Goal: Book appointment/travel/reservation

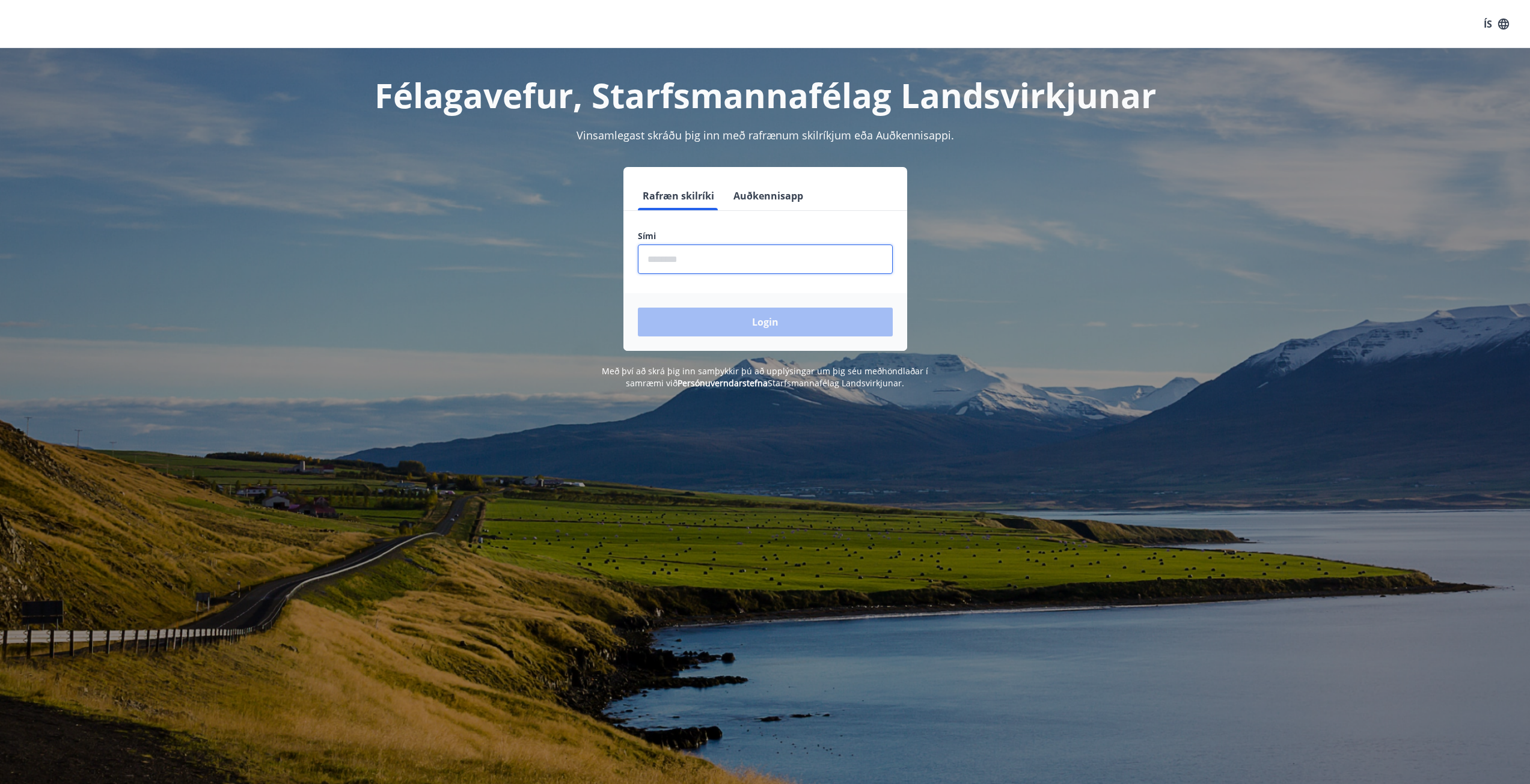
click at [648, 254] on input "phone" at bounding box center [766, 259] width 255 height 29
type input "********"
click at [773, 321] on button "Login" at bounding box center [766, 322] width 255 height 29
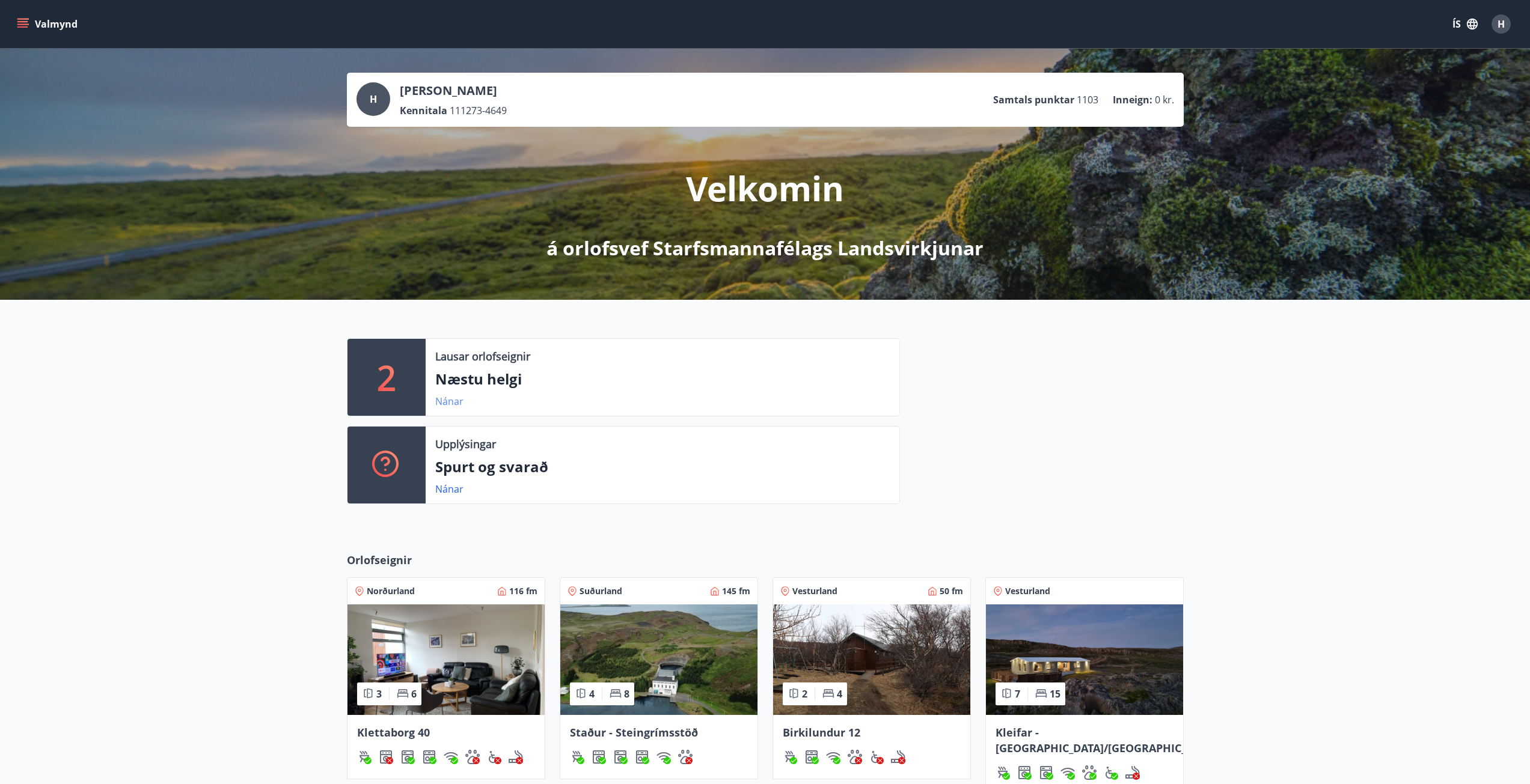
click at [441, 399] on link "Nánar" at bounding box center [449, 401] width 28 height 13
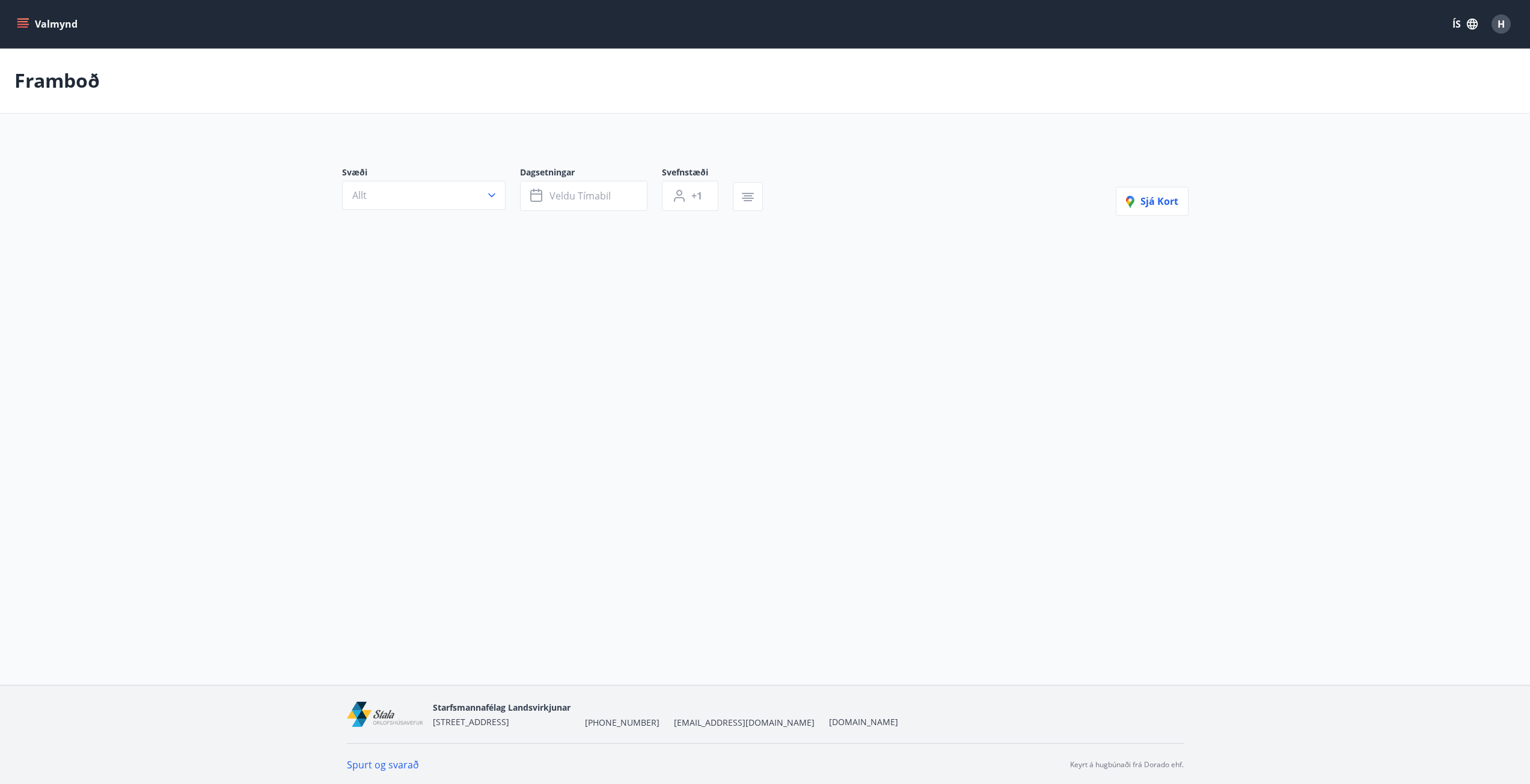
type input "*"
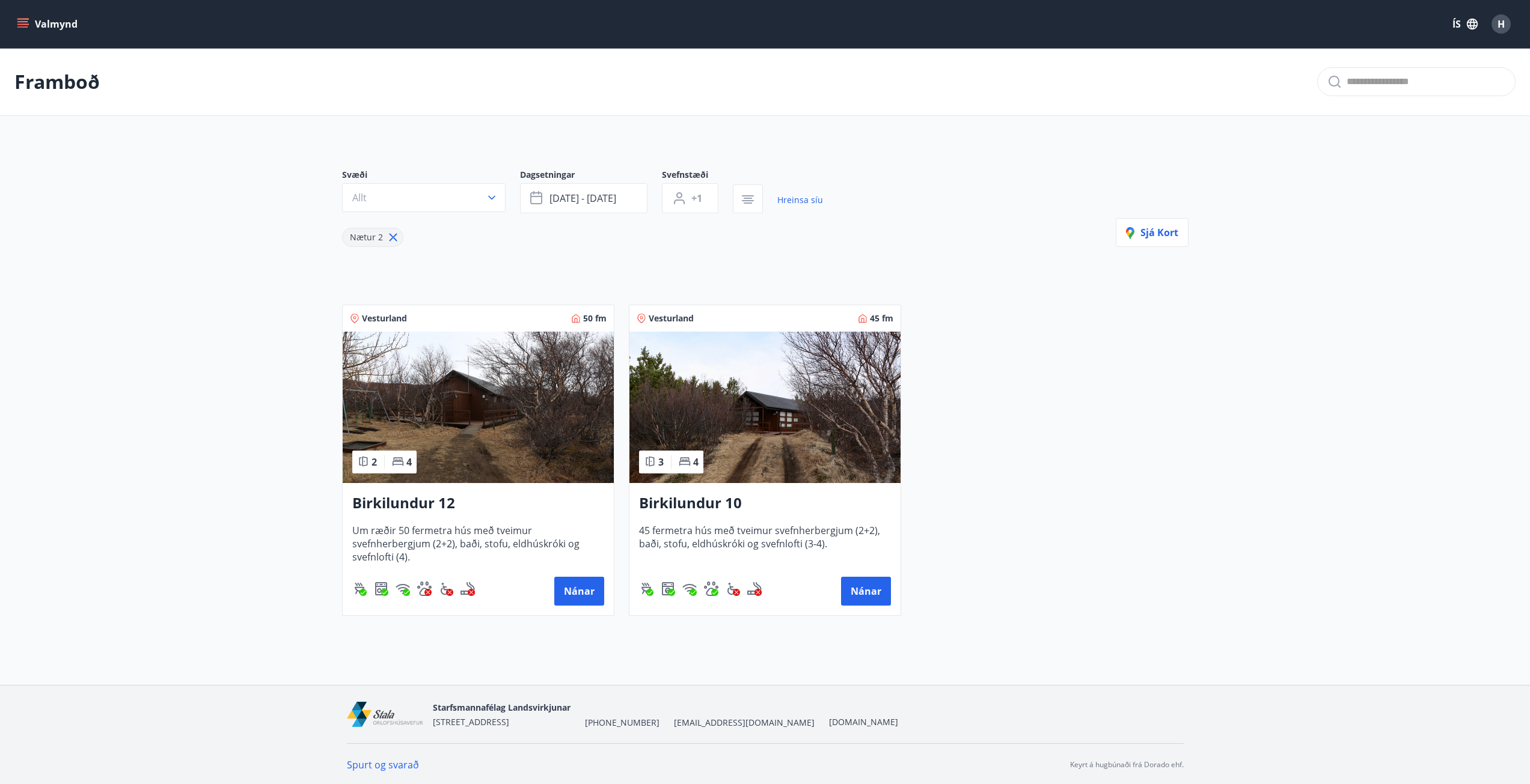
click at [12, 21] on div "Valmynd ÍS H" at bounding box center [765, 24] width 1530 height 48
click at [20, 25] on icon "menu" at bounding box center [24, 24] width 13 height 2
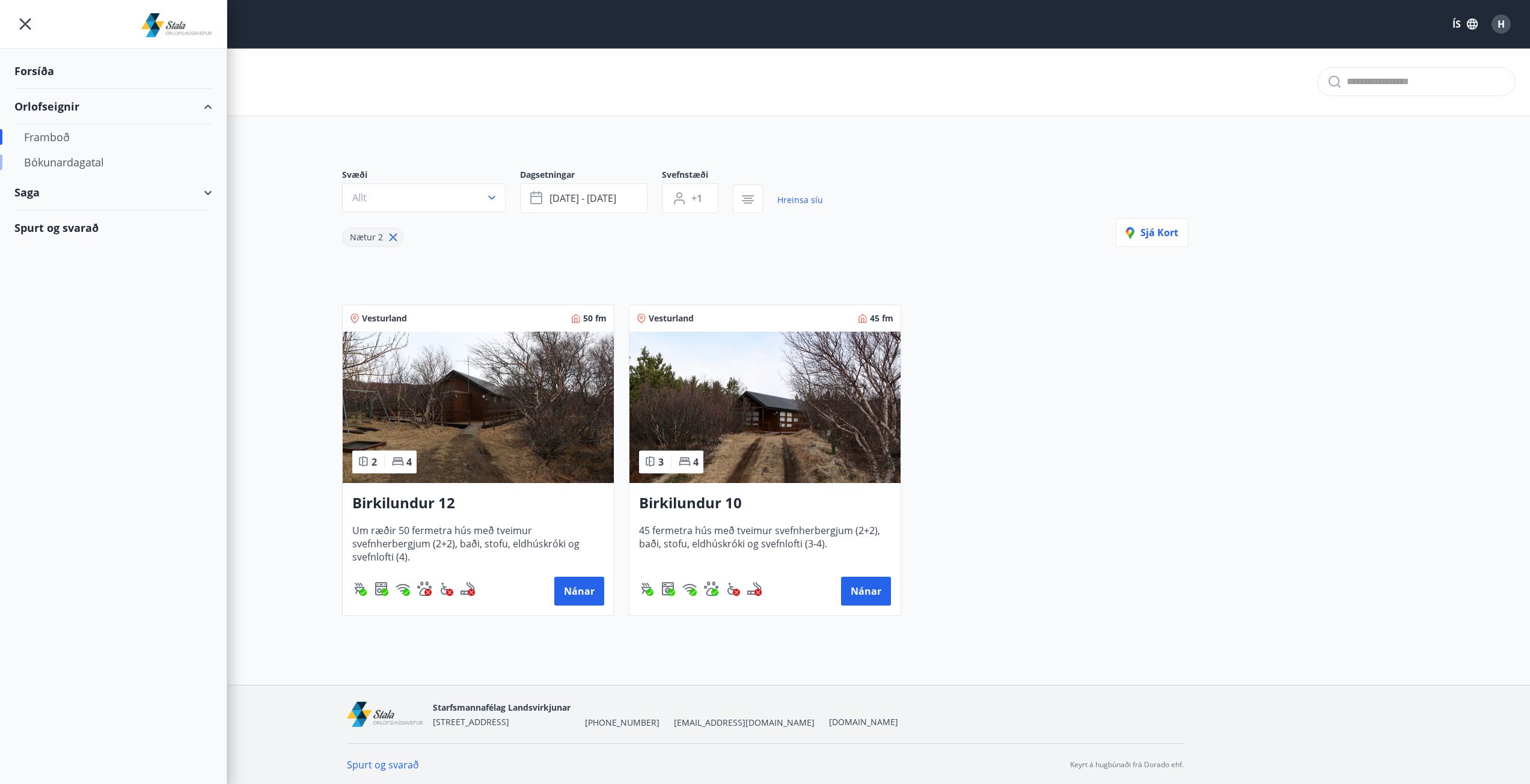
click at [66, 156] on div "Bókunardagatal" at bounding box center [113, 162] width 178 height 25
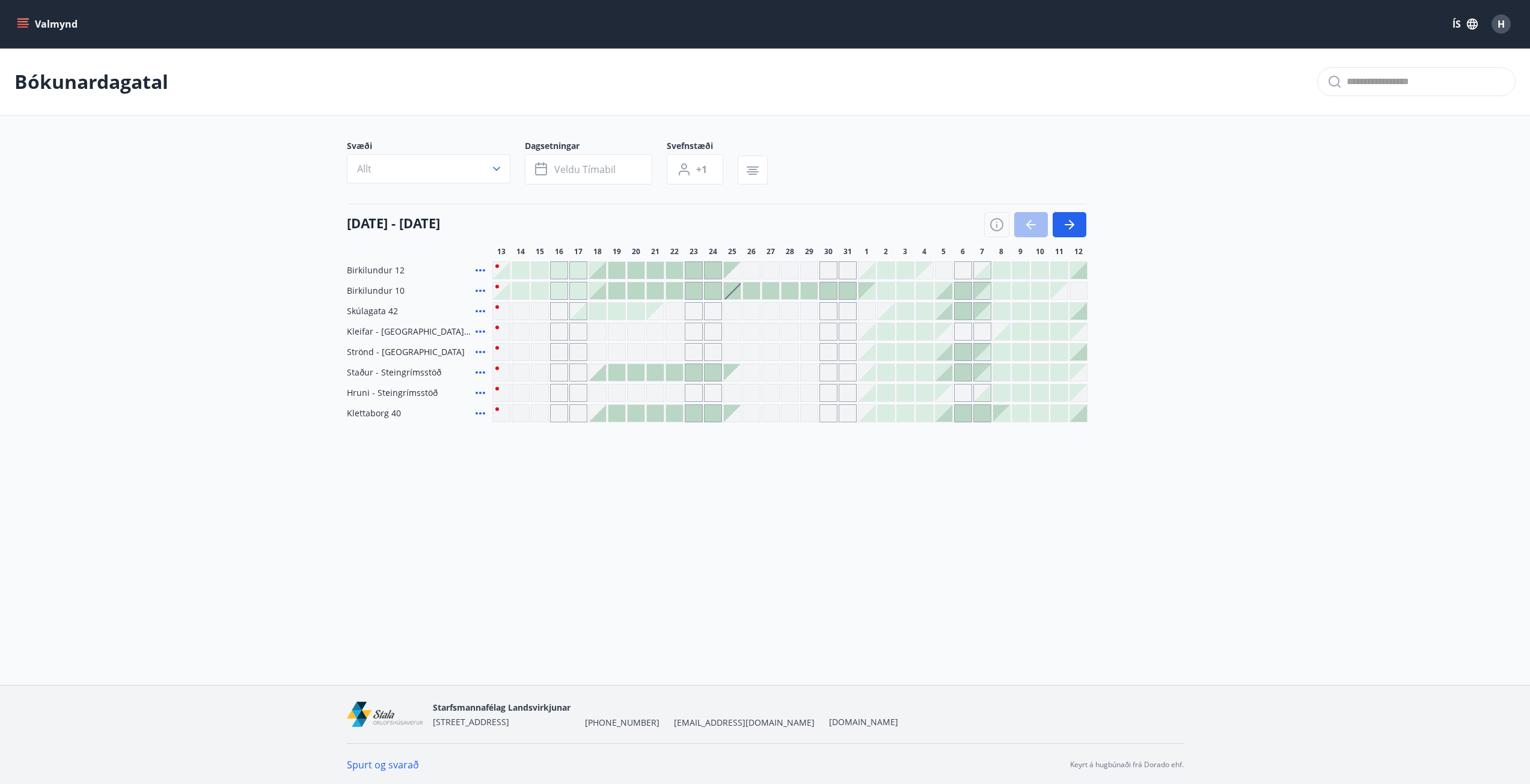
click at [40, 22] on button "Valmynd" at bounding box center [48, 24] width 68 height 22
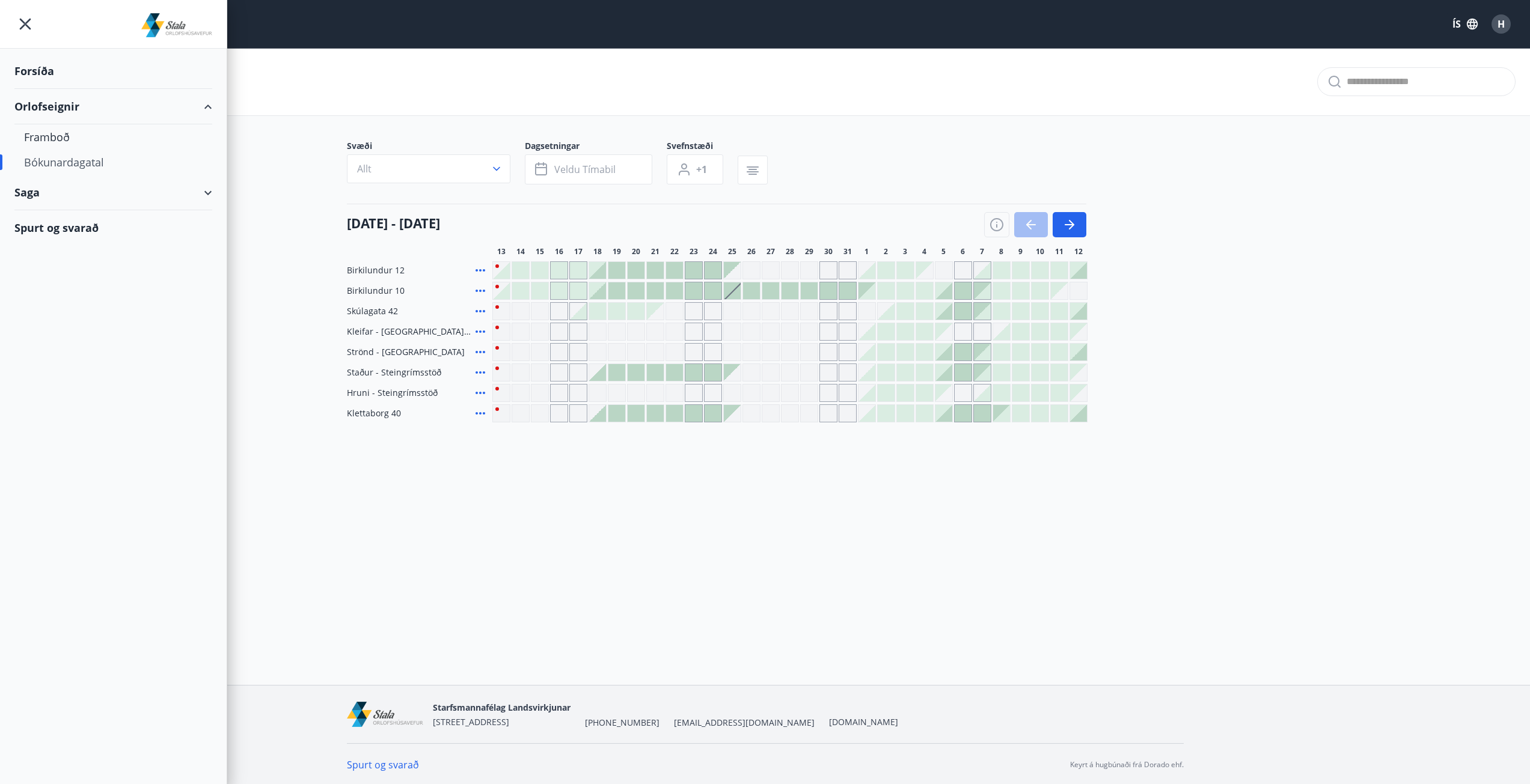
click at [42, 106] on div "Orlofseignir" at bounding box center [113, 107] width 198 height 35
click at [44, 70] on div "Forsíða" at bounding box center [113, 71] width 198 height 35
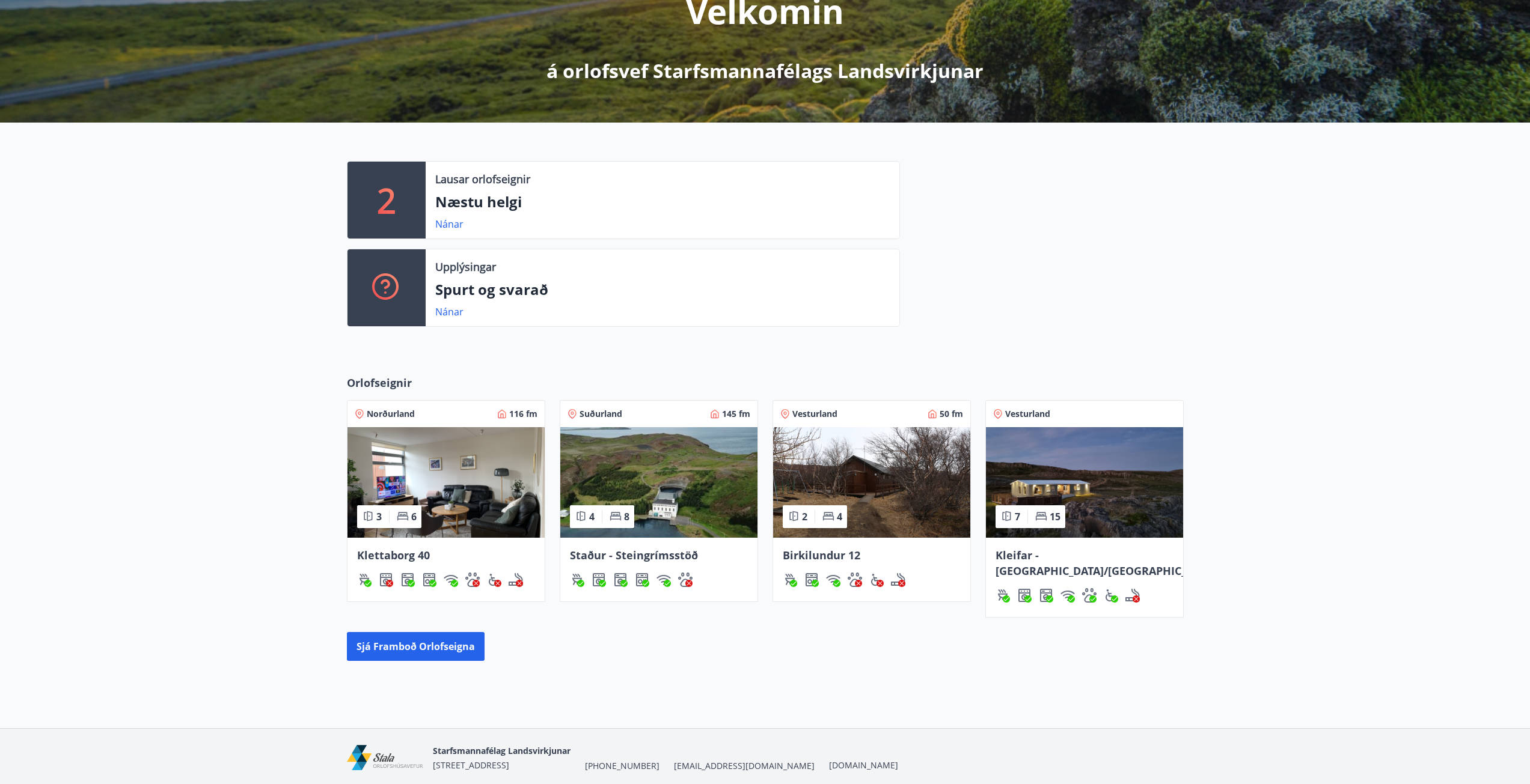
scroll to position [207, 0]
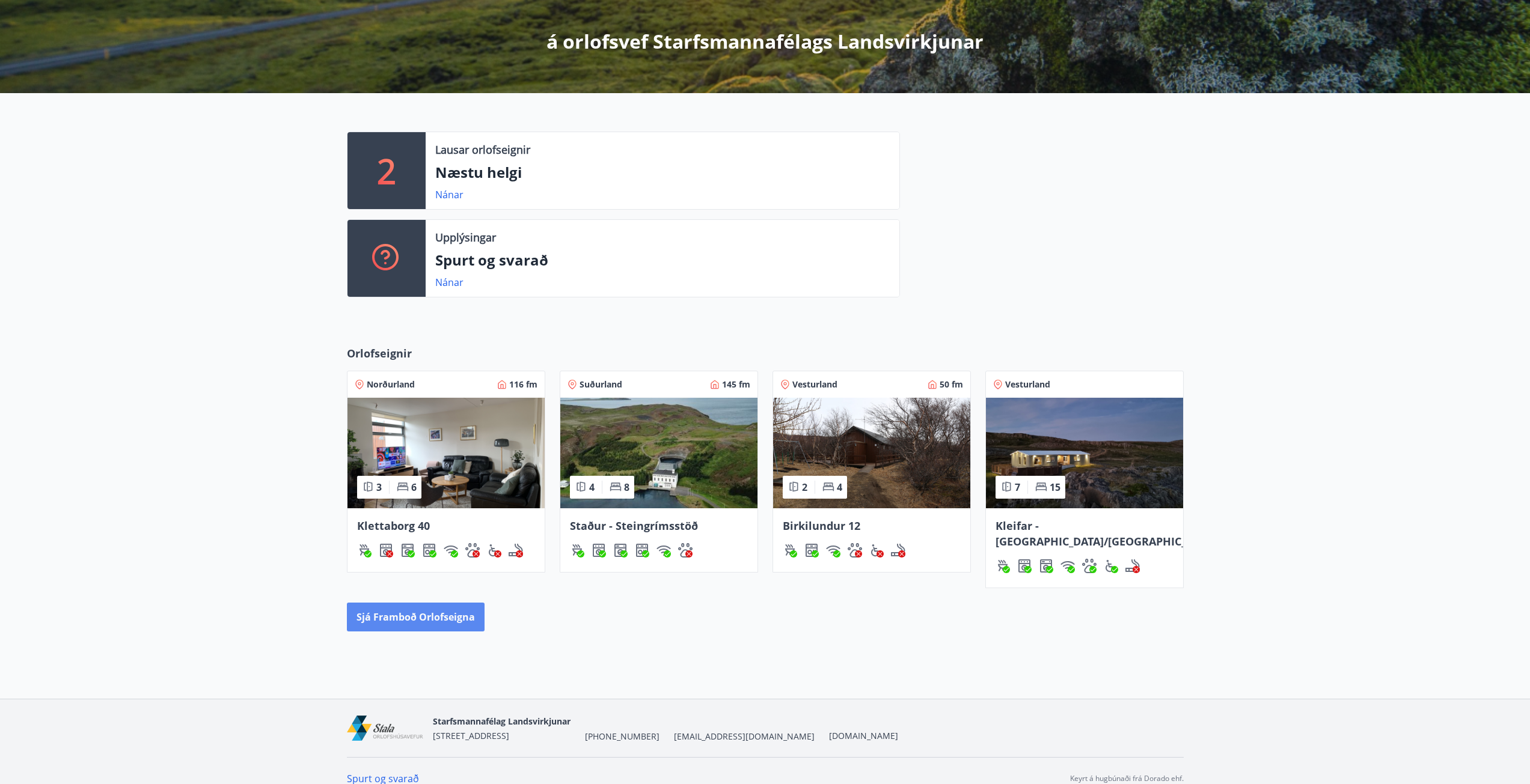
click at [434, 603] on button "Sjá framboð orlofseigna" at bounding box center [415, 617] width 138 height 29
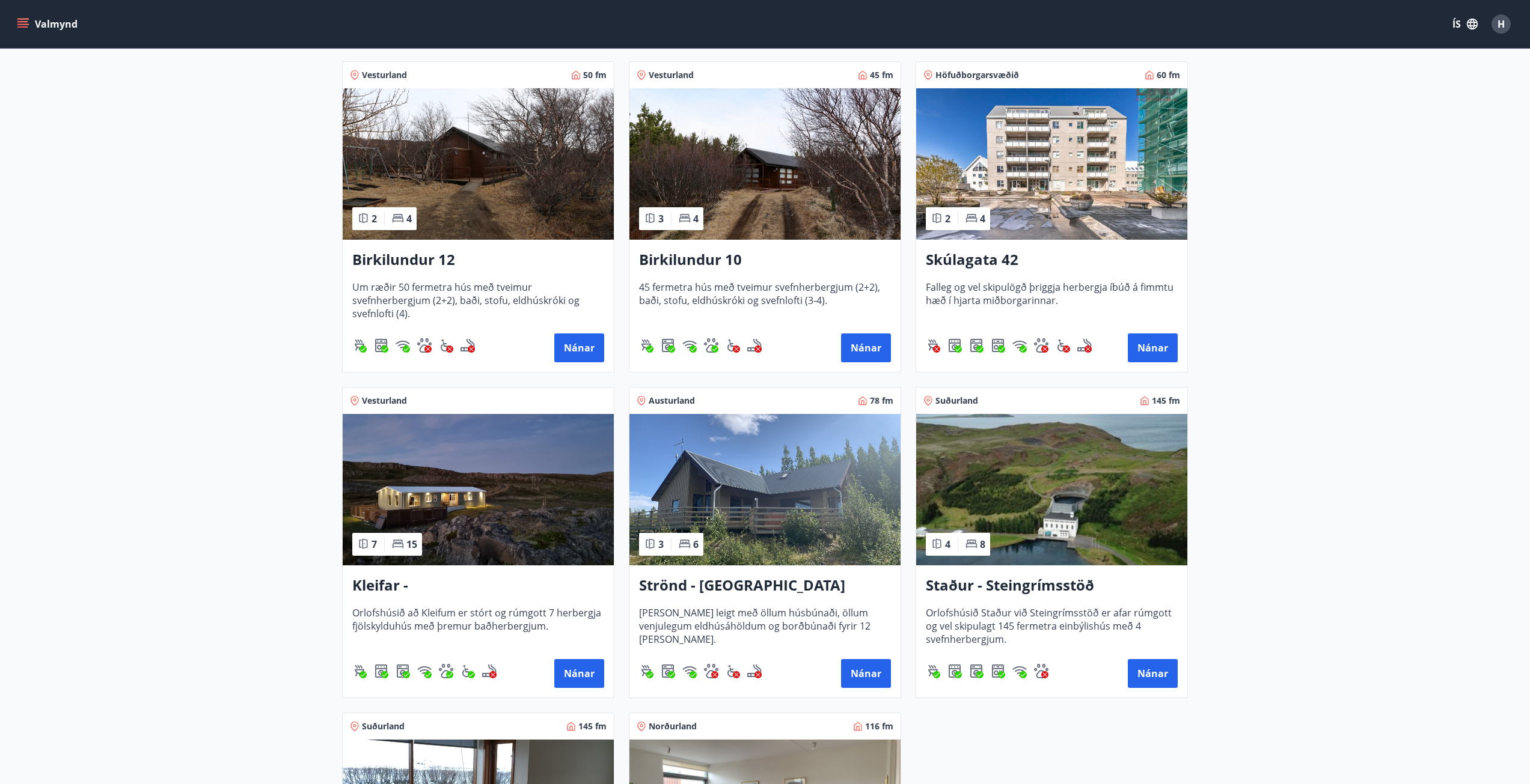
scroll to position [241, 0]
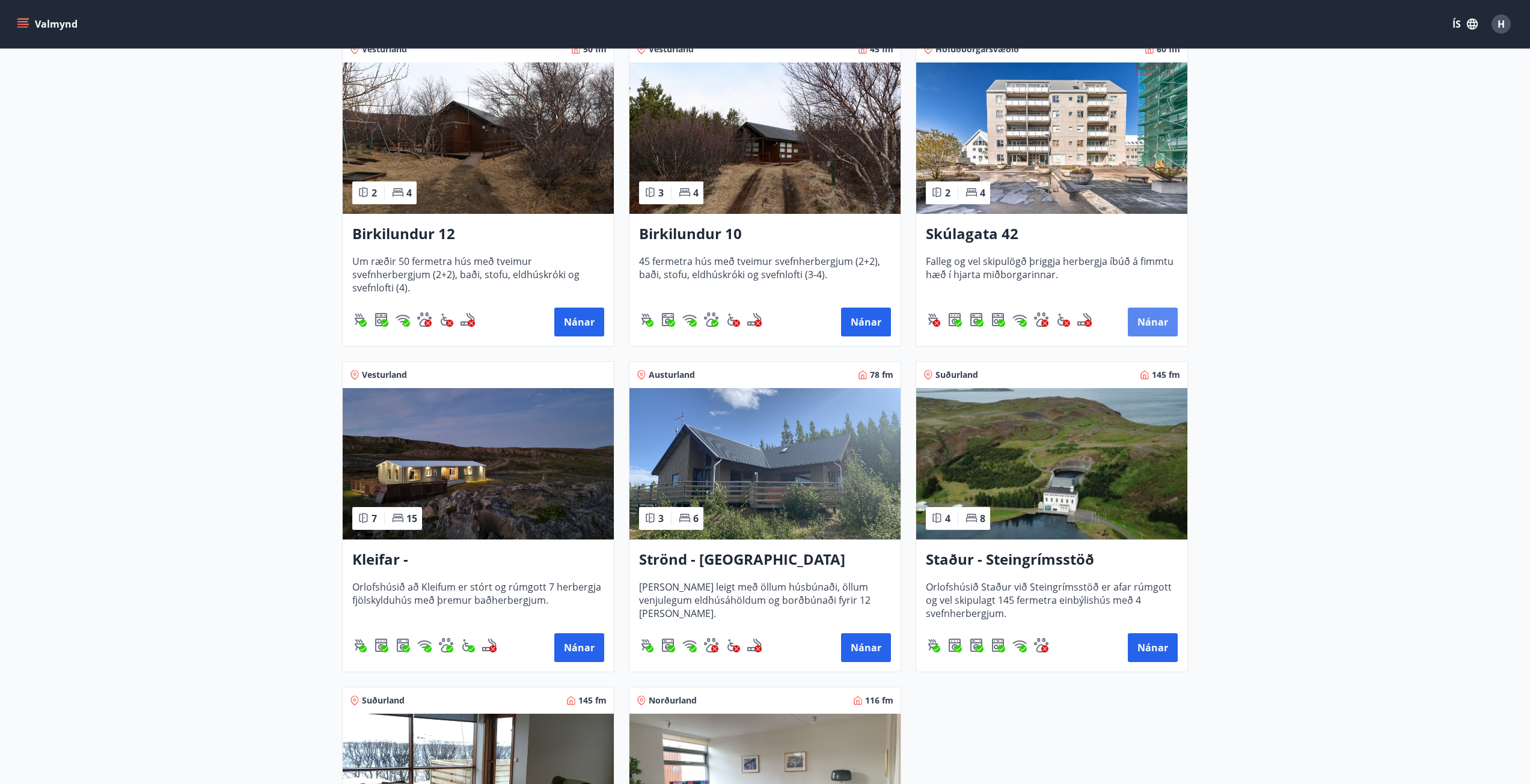
click at [1149, 319] on button "Nánar" at bounding box center [1152, 322] width 50 height 29
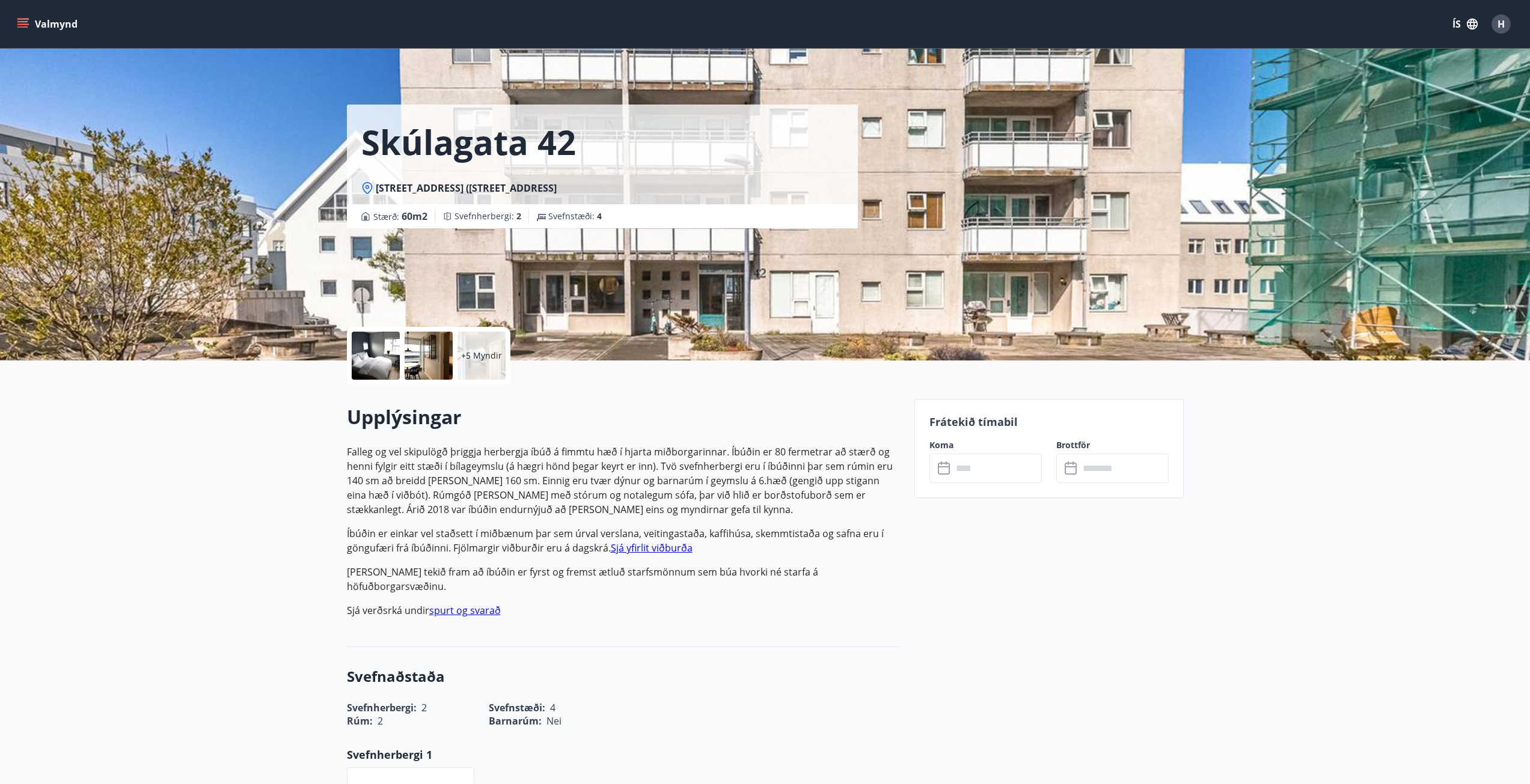
click at [983, 473] on input "text" at bounding box center [997, 468] width 90 height 29
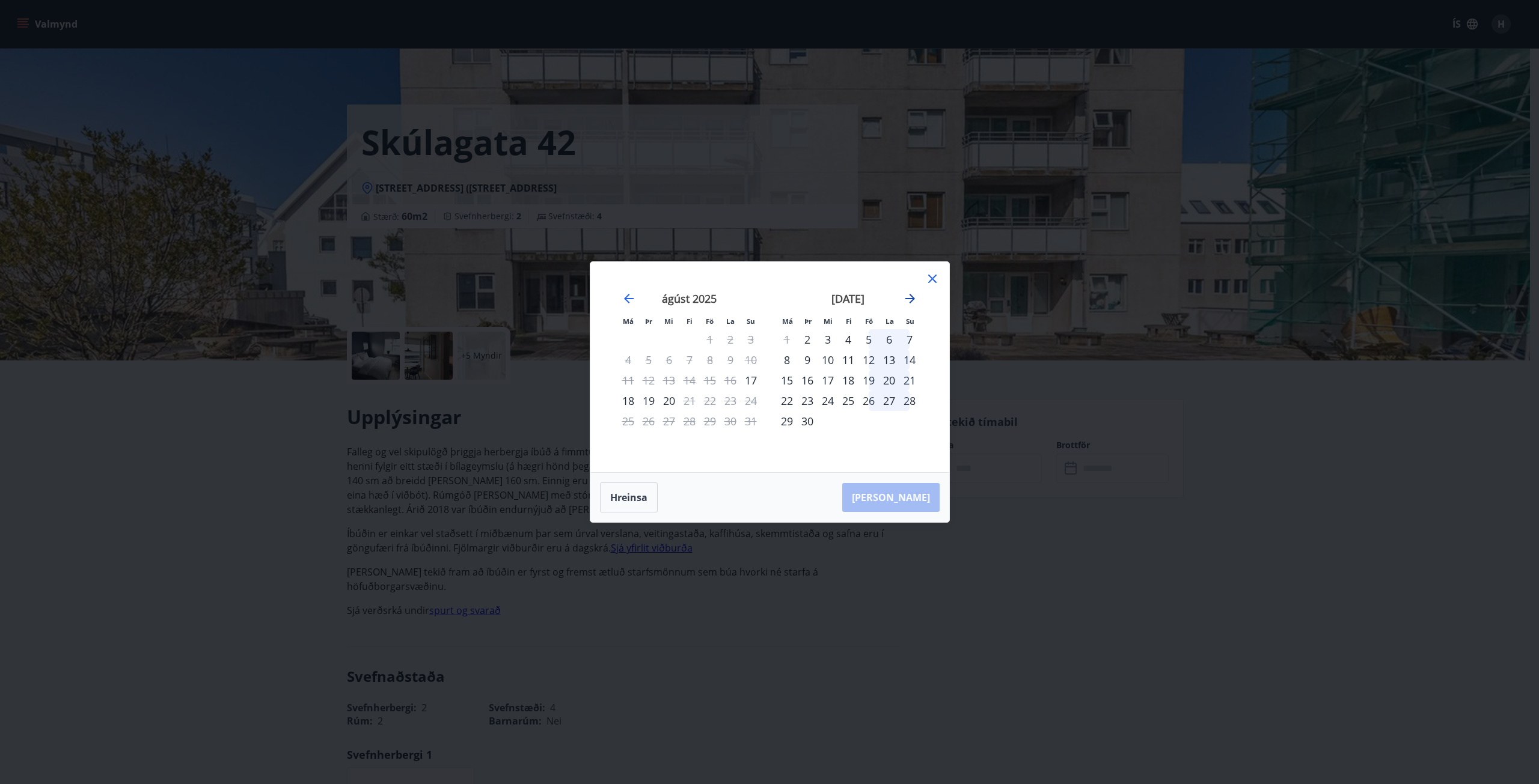
click at [907, 299] on icon "Move forward to switch to the next month." at bounding box center [910, 298] width 10 height 10
click at [627, 297] on icon "Move backward to switch to the previous month." at bounding box center [629, 298] width 15 height 15
click at [930, 280] on icon at bounding box center [932, 278] width 15 height 15
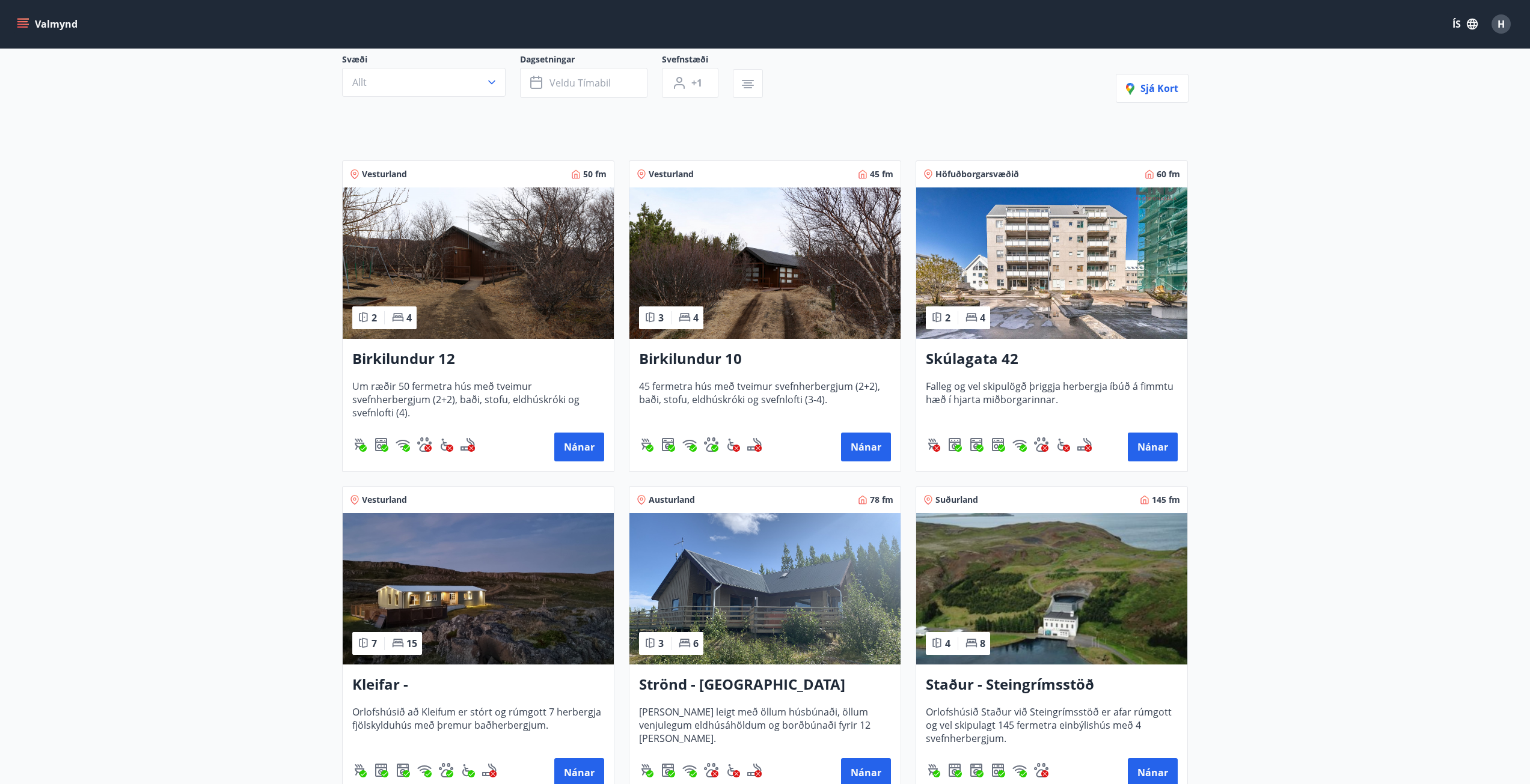
scroll to position [120, 0]
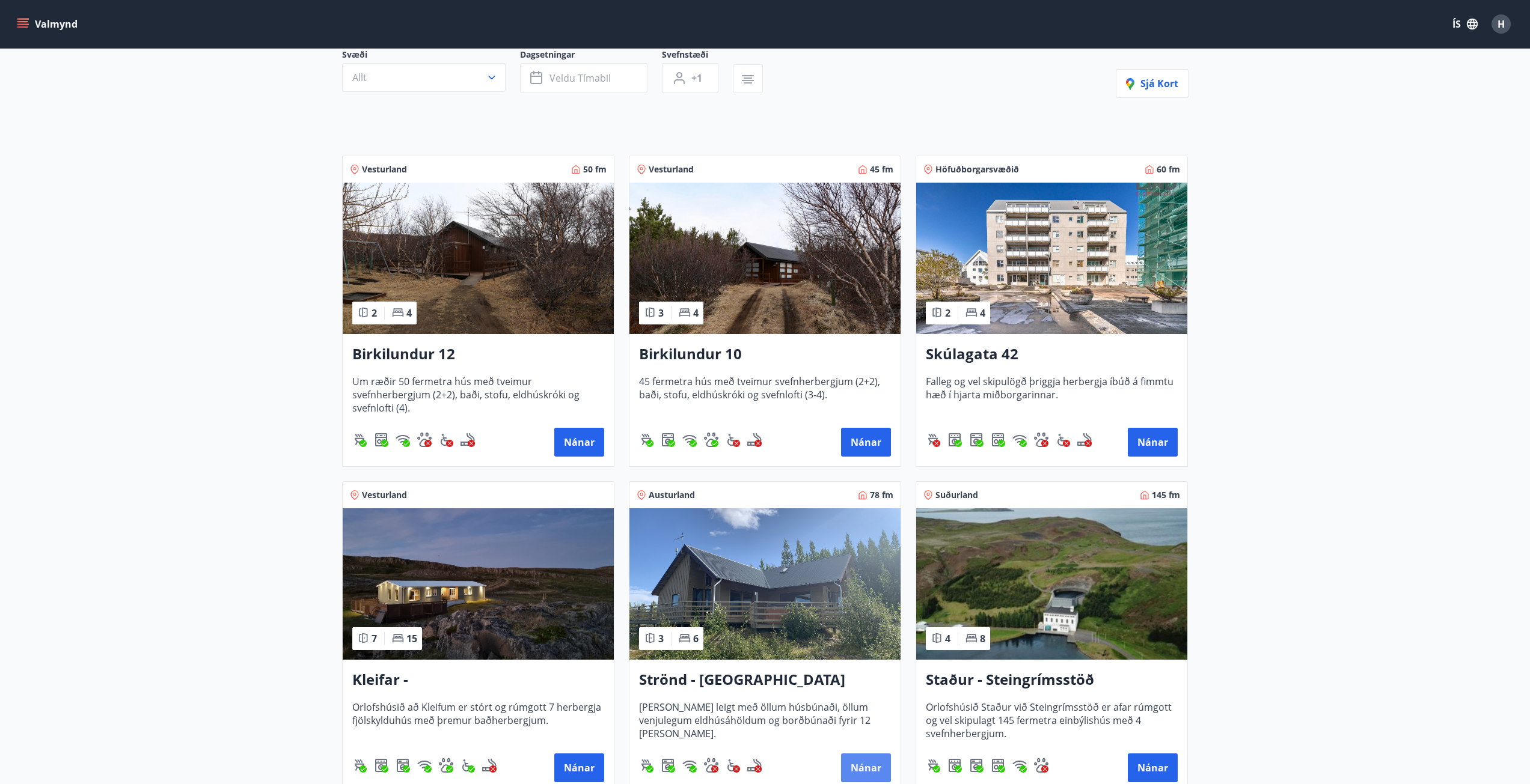
click at [863, 773] on button "Nánar" at bounding box center [866, 769] width 50 height 29
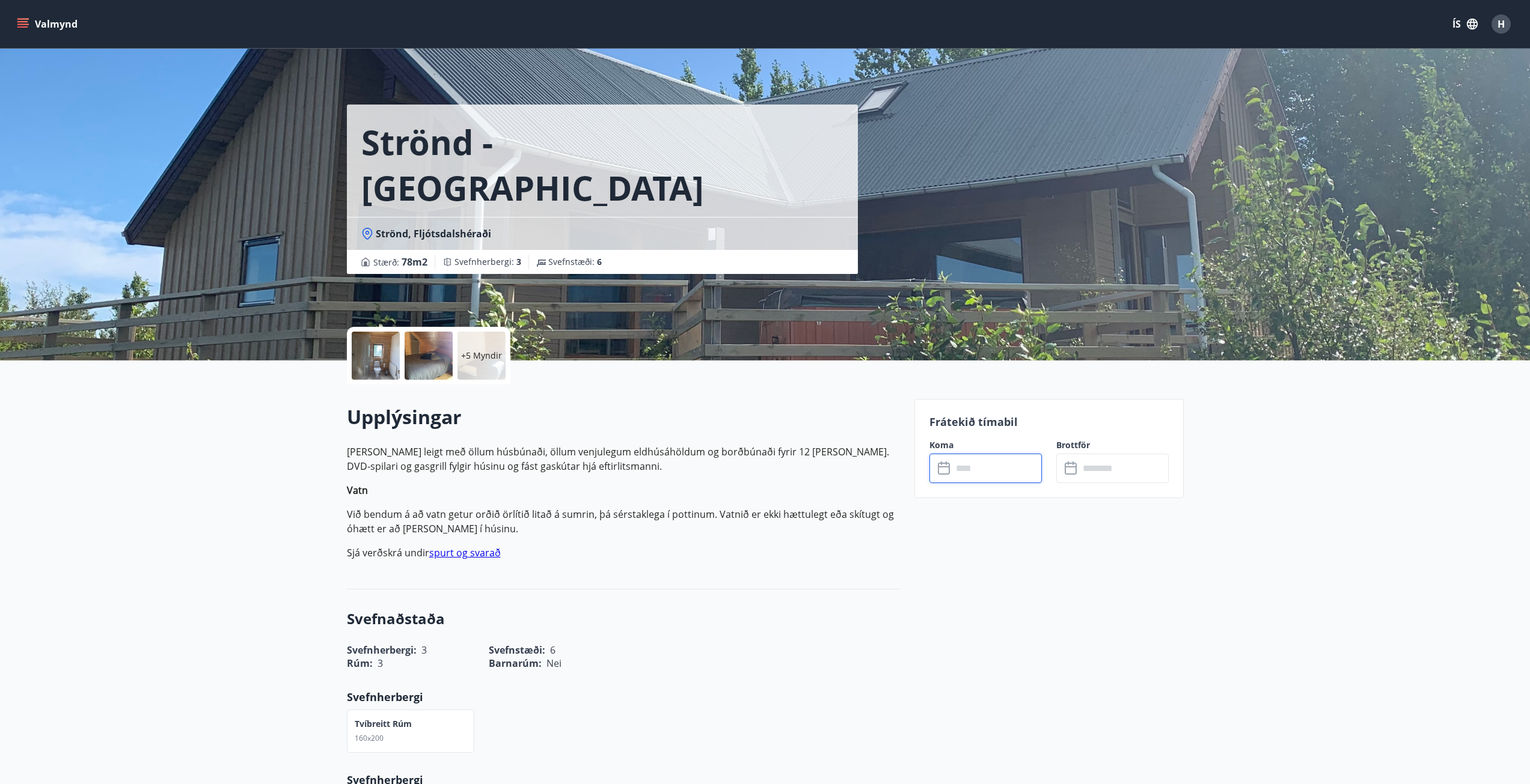
click at [956, 457] on input "text" at bounding box center [997, 468] width 90 height 29
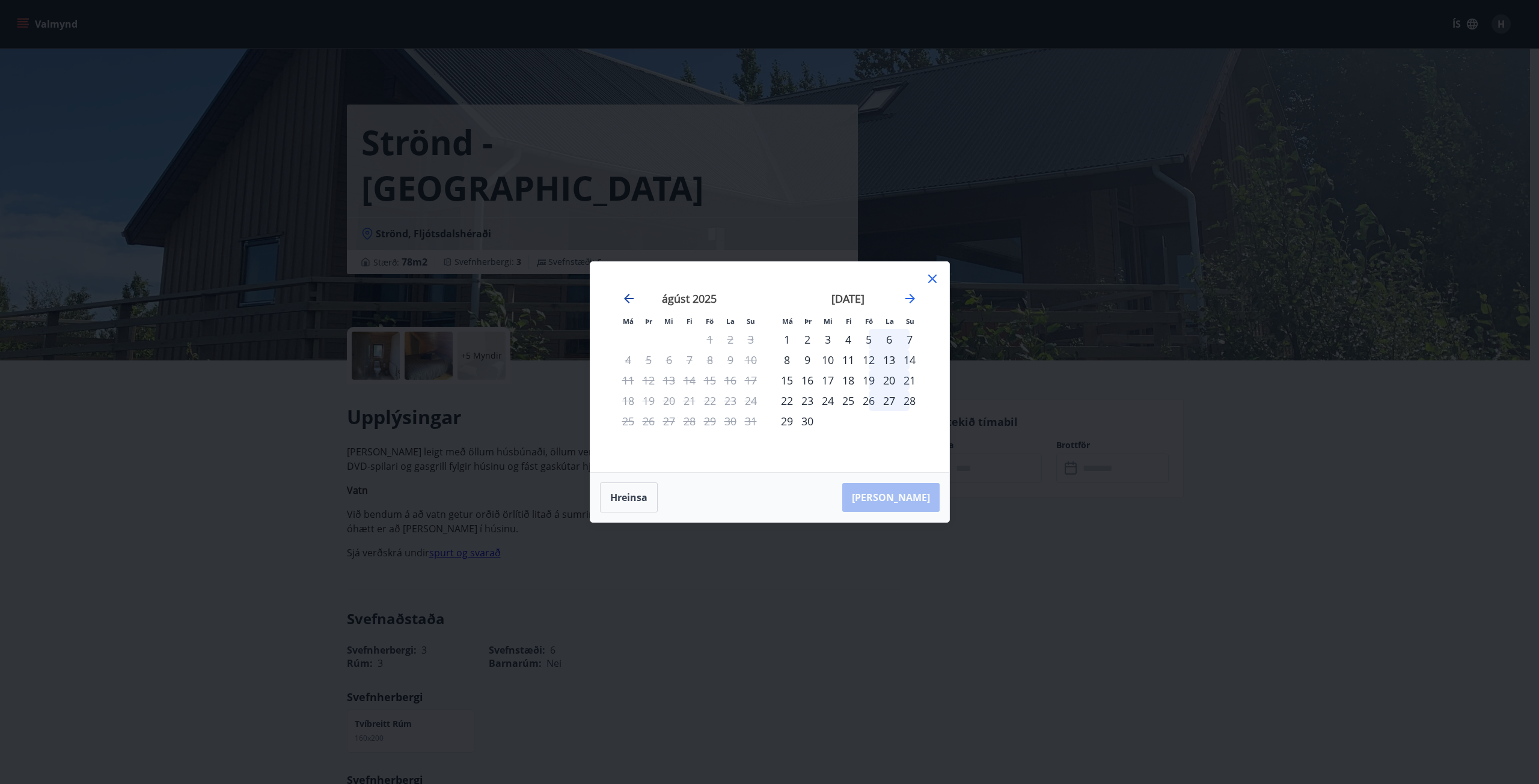
click at [627, 294] on icon "Move backward to switch to the previous month." at bounding box center [629, 298] width 15 height 15
click at [931, 273] on icon at bounding box center [932, 278] width 15 height 15
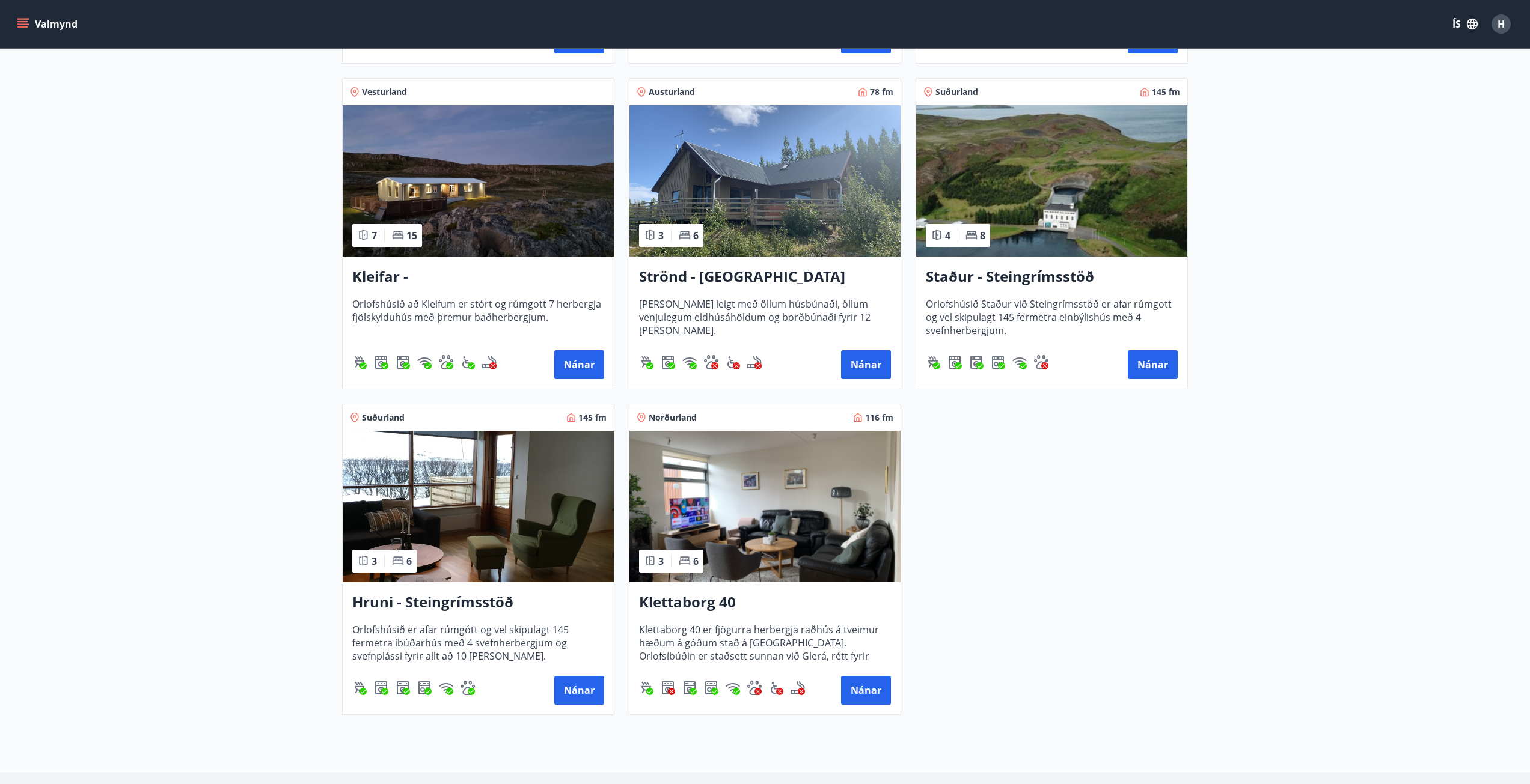
scroll to position [541, 0]
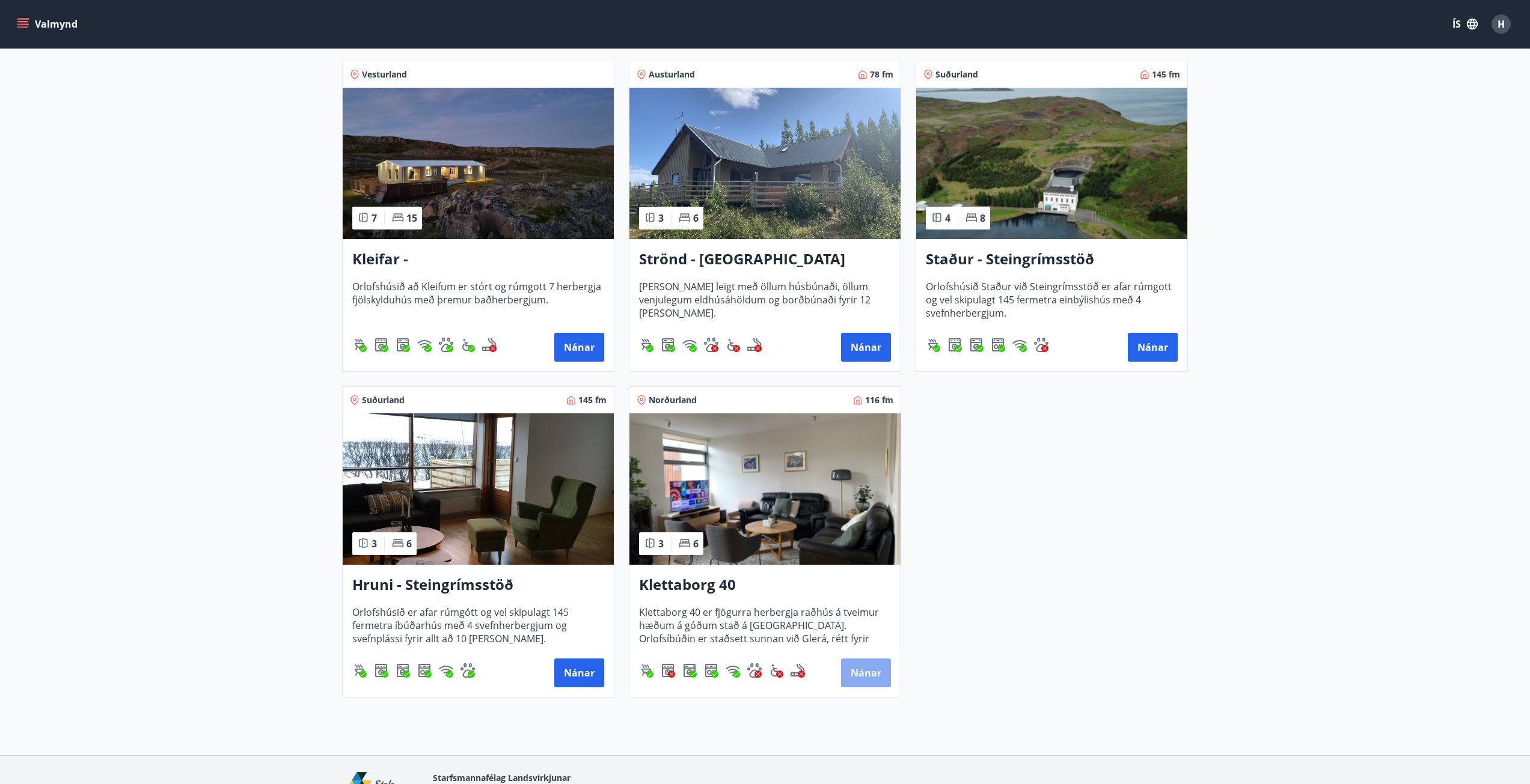
click at [870, 675] on button "Nánar" at bounding box center [866, 673] width 50 height 29
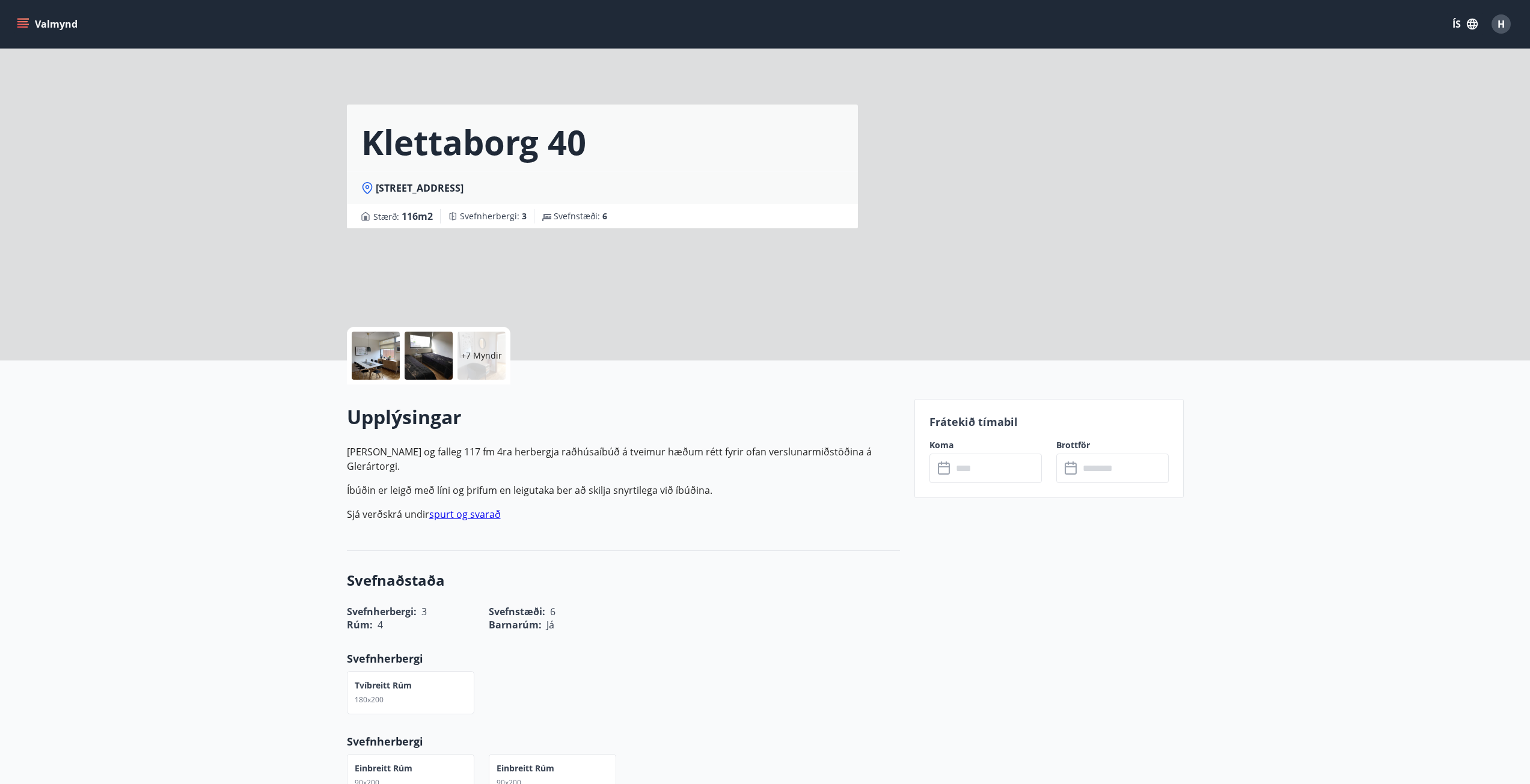
click at [966, 477] on input "text" at bounding box center [997, 468] width 90 height 29
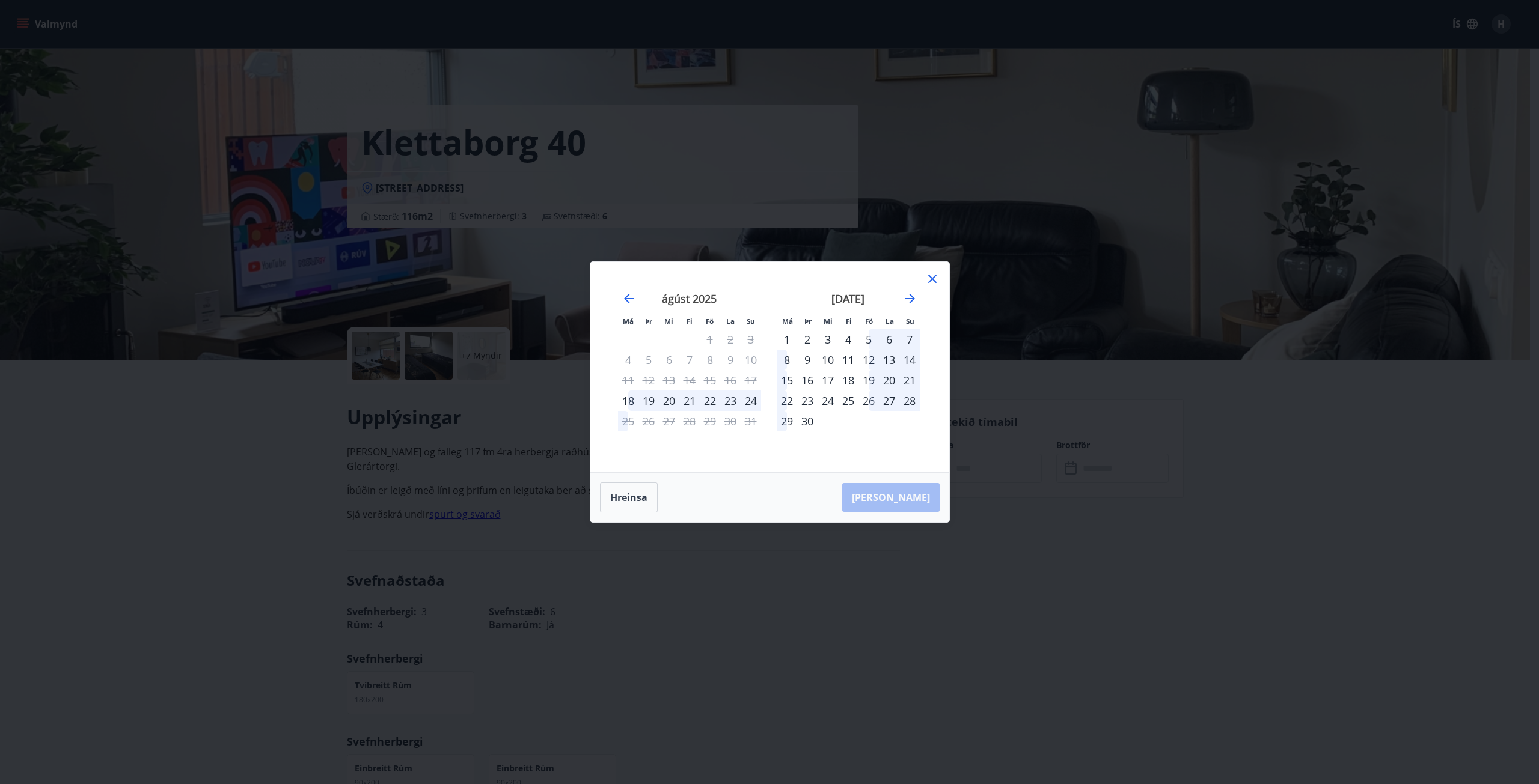
drag, startPoint x: 930, startPoint y: 275, endPoint x: 936, endPoint y: 241, distance: 34.5
click at [928, 275] on icon at bounding box center [932, 278] width 15 height 15
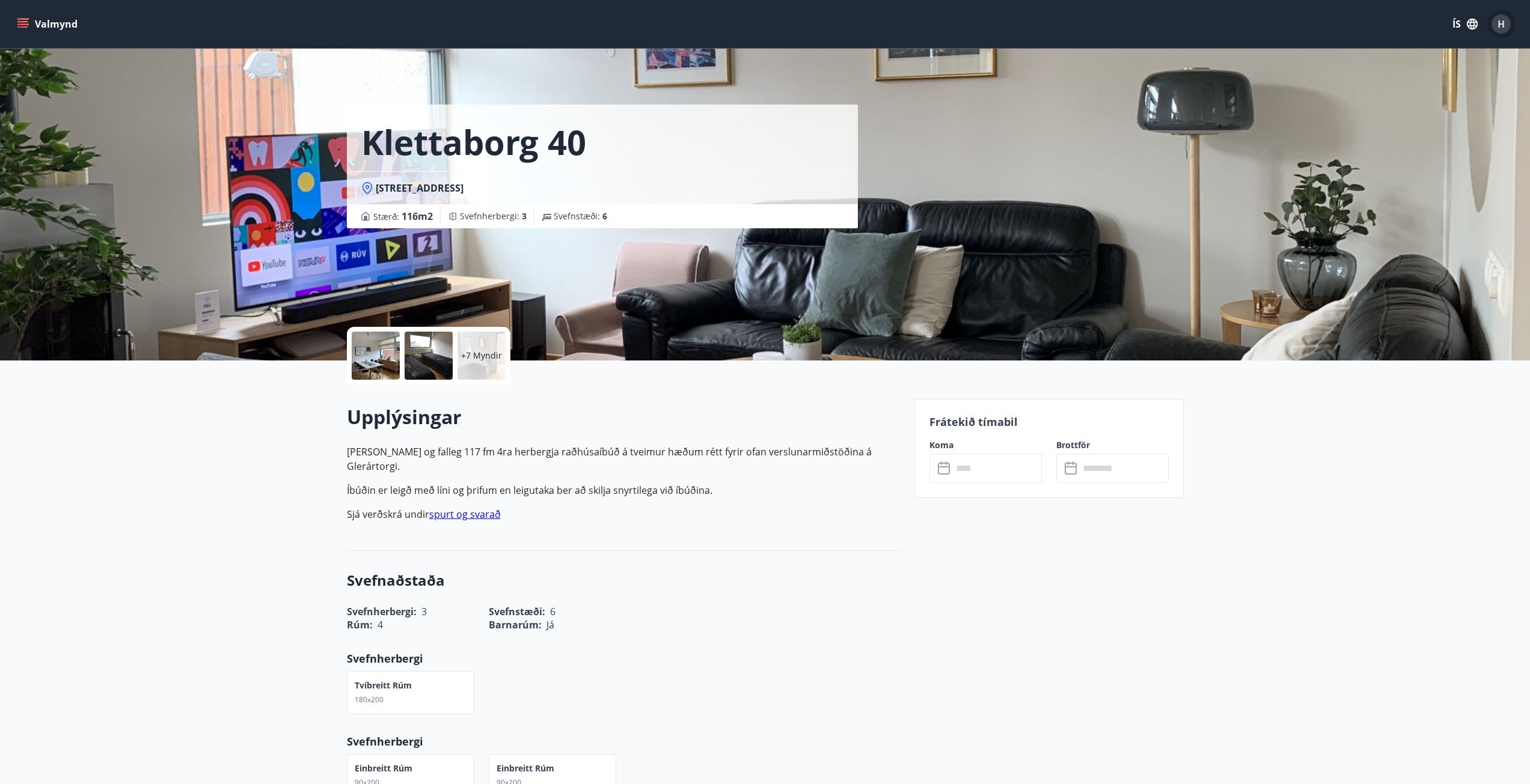
click at [1505, 25] on span "H" at bounding box center [1501, 24] width 7 height 13
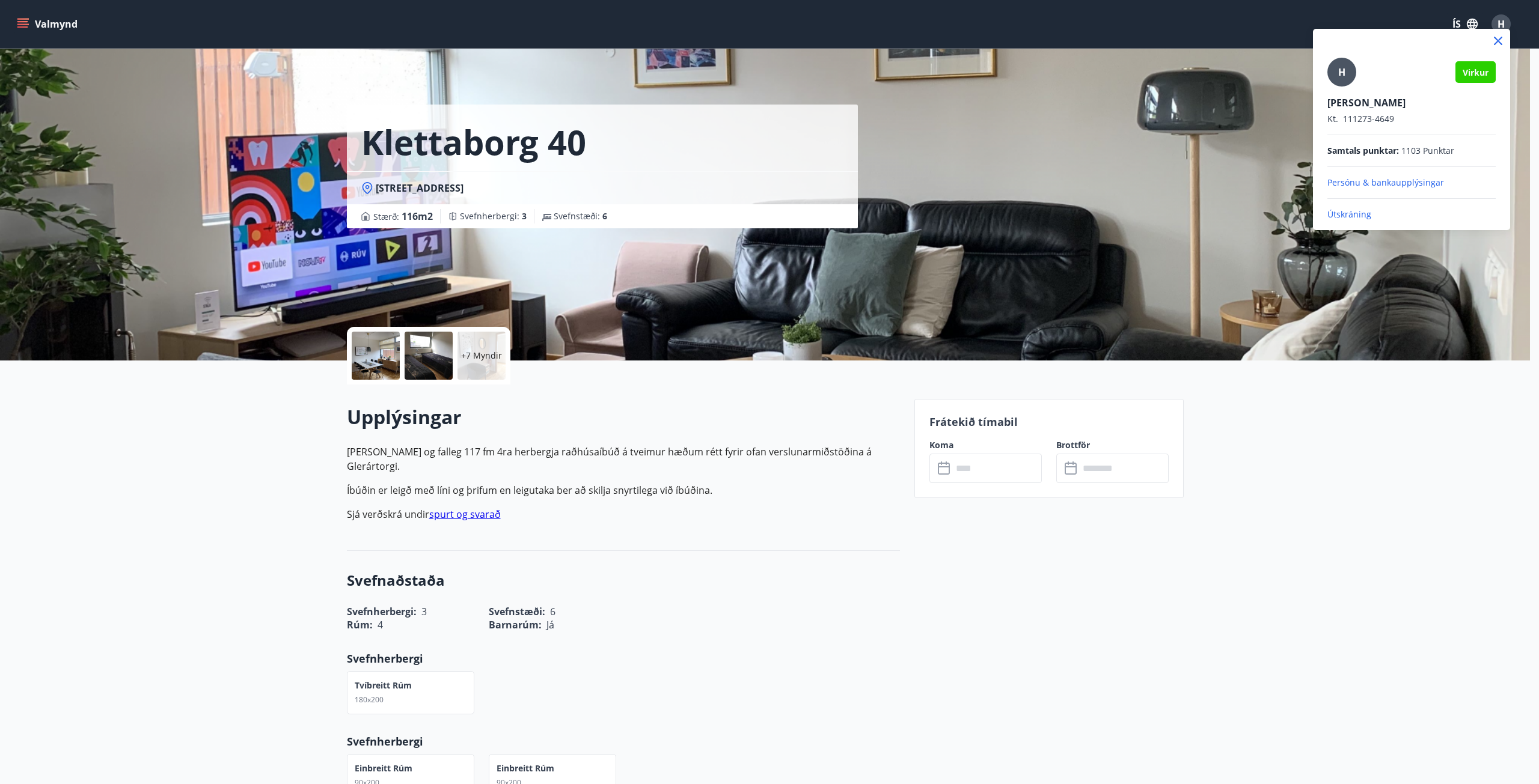
click at [1369, 216] on p "Útskráning" at bounding box center [1411, 214] width 168 height 12
